Goal: Task Accomplishment & Management: Use online tool/utility

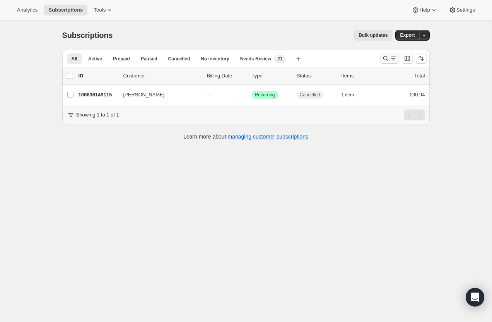
click at [390, 53] on div "Analytics Subscriptions Tools Help Settings Skip to content Subscriptions. This…" at bounding box center [246, 171] width 492 height 342
click at [387, 62] on icon "Search and filter results" at bounding box center [385, 58] width 8 height 8
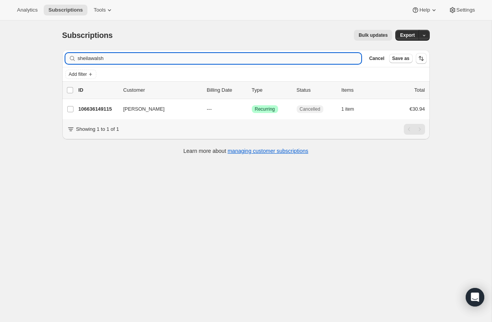
click at [148, 61] on input "sheilawalsh" at bounding box center [220, 58] width 284 height 11
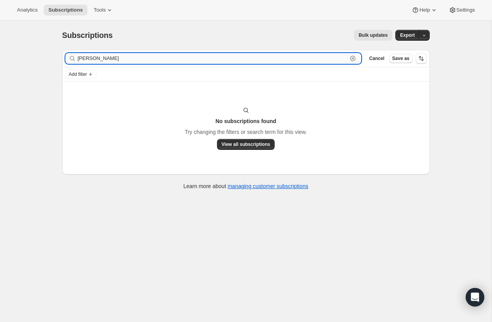
click at [99, 58] on input "[PERSON_NAME]" at bounding box center [213, 58] width 270 height 11
paste input "[EMAIL_ADDRESS][DOMAIN_NAME]"
type input "[EMAIL_ADDRESS][DOMAIN_NAME]"
